Goal: Transaction & Acquisition: Purchase product/service

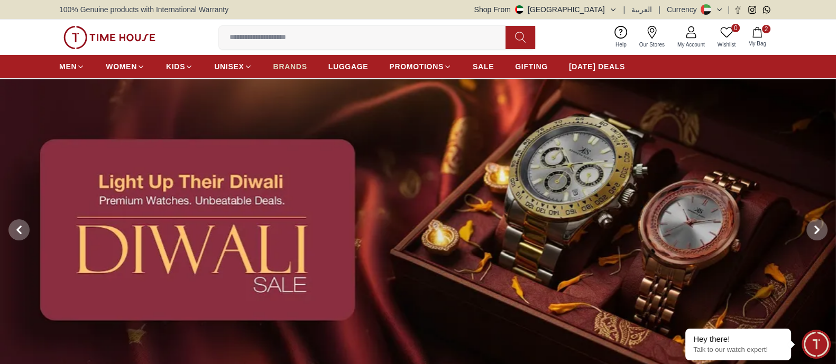
click at [279, 66] on span "BRANDS" at bounding box center [290, 66] width 34 height 11
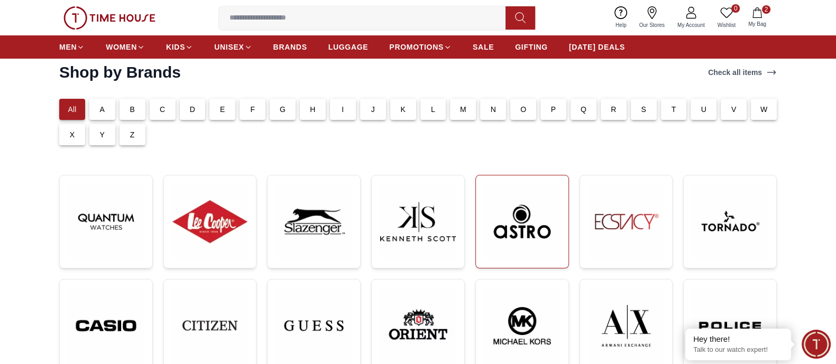
scroll to position [66, 0]
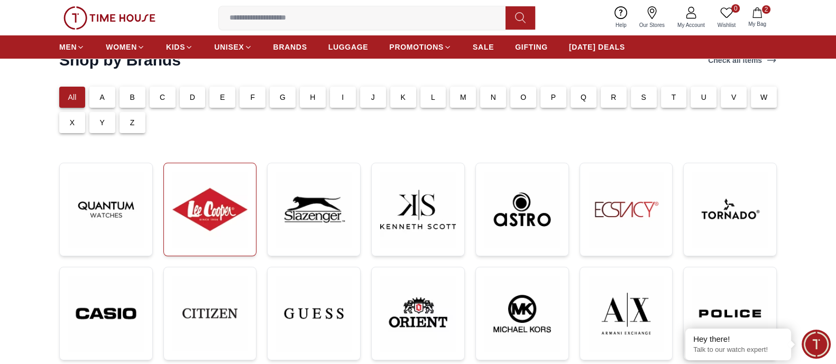
click at [226, 212] on img at bounding box center [210, 210] width 76 height 76
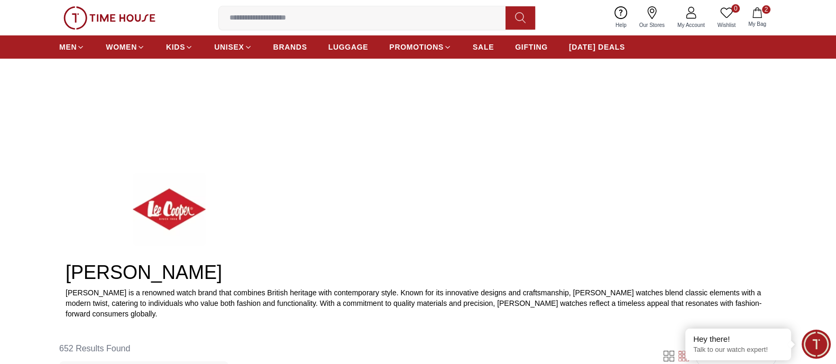
scroll to position [396, 0]
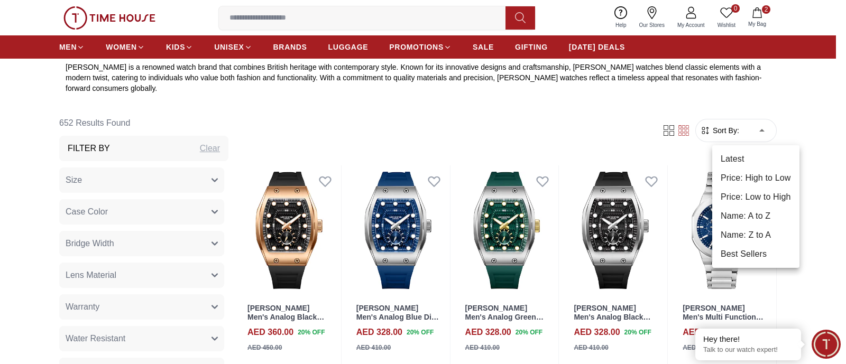
click at [764, 173] on li "Price: High to Low" at bounding box center [755, 178] width 87 height 19
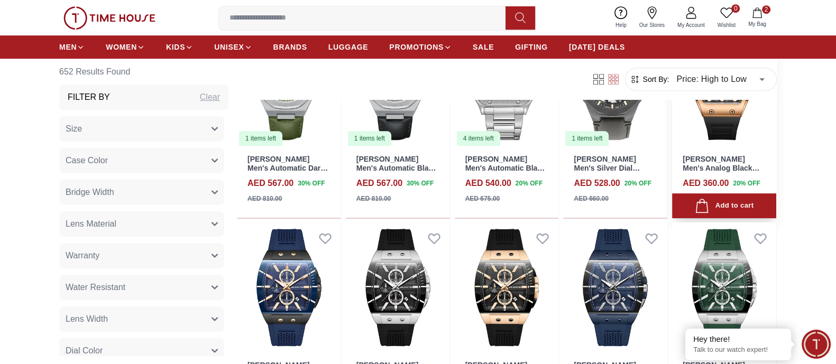
scroll to position [595, 0]
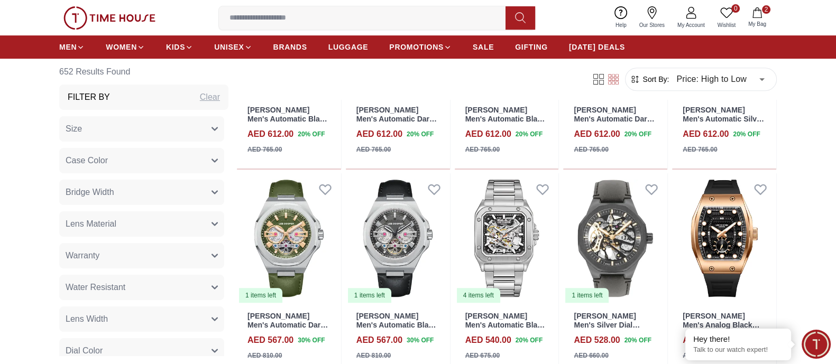
click at [711, 82] on body "100% Genuine products with International Warranty Shop From [GEOGRAPHIC_DATA] |…" at bounding box center [418, 306] width 836 height 1803
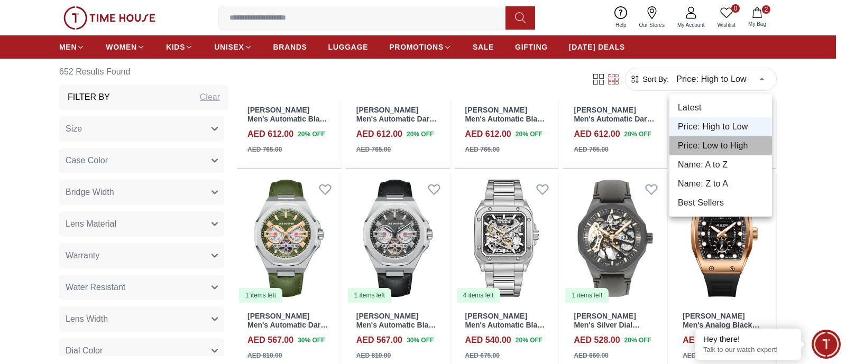
click at [721, 144] on li "Price: Low to High" at bounding box center [720, 145] width 103 height 19
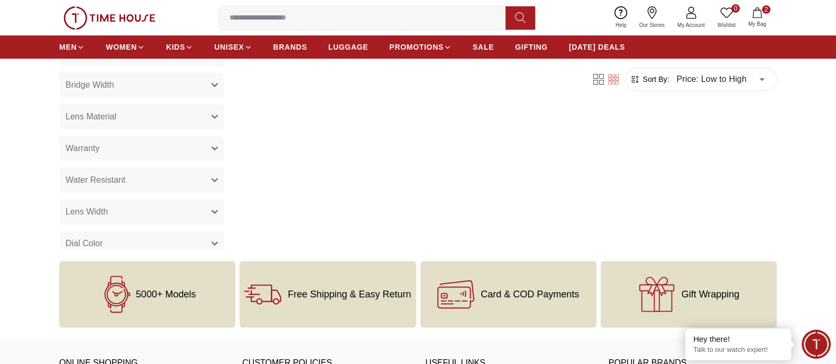
scroll to position [462, 0]
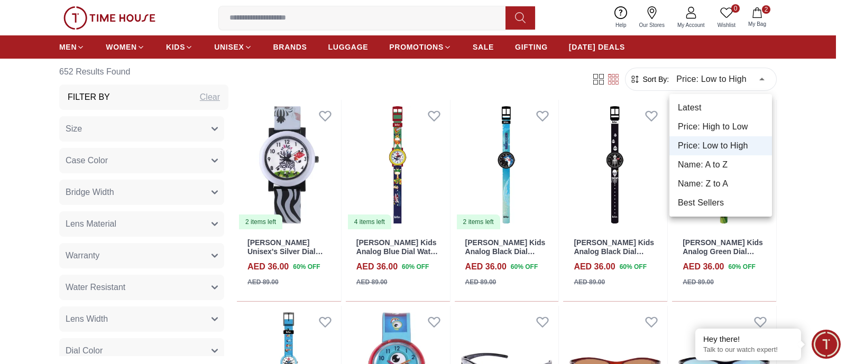
click at [715, 196] on li "Best Sellers" at bounding box center [720, 202] width 103 height 19
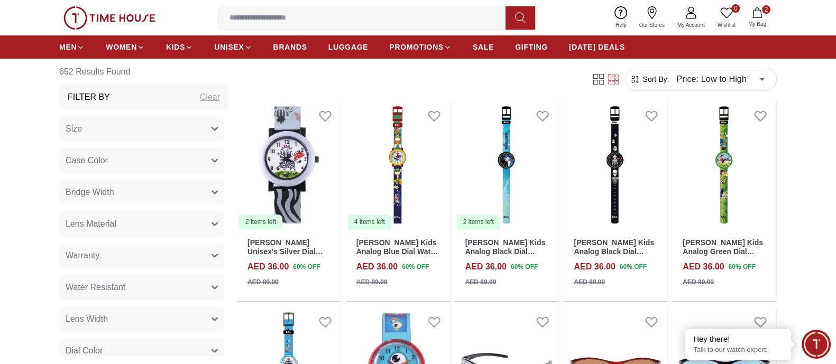
type input "*"
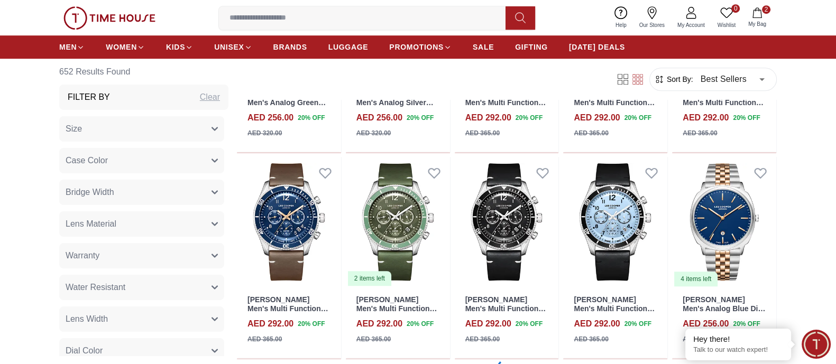
scroll to position [1189, 0]
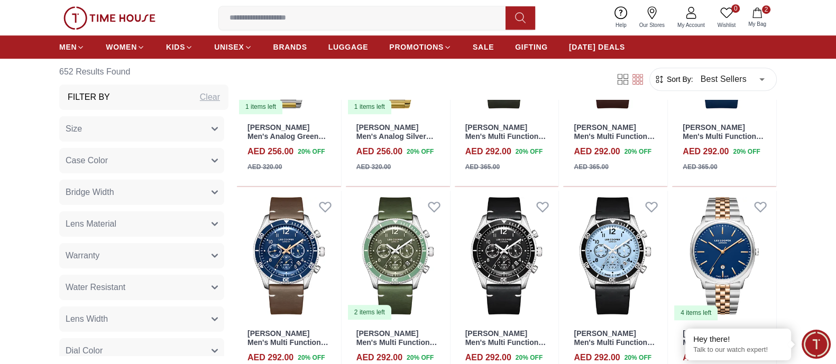
scroll to position [924, 0]
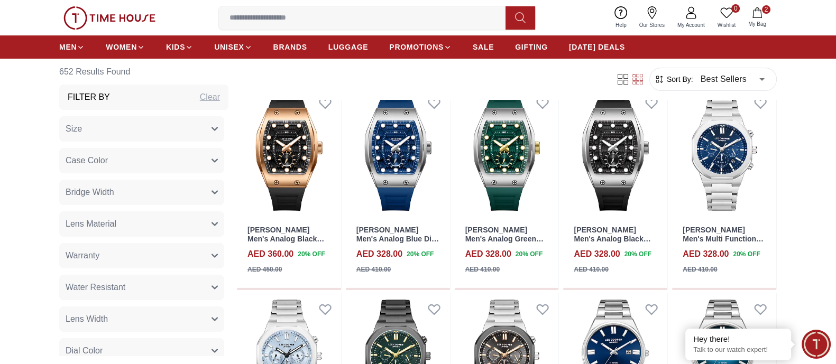
scroll to position [396, 0]
